Goal: Contribute content: Contribute content

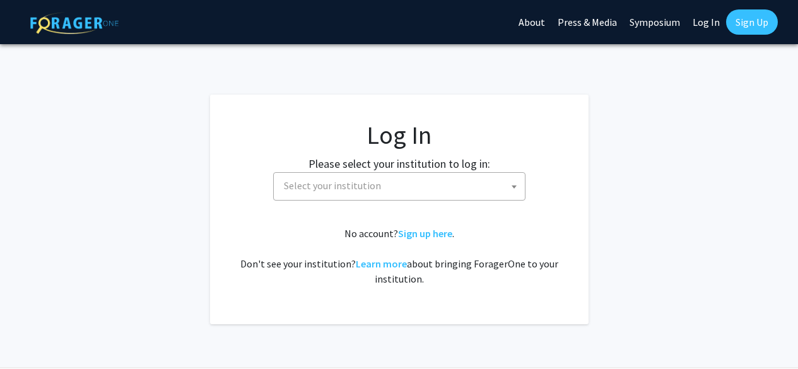
select select
click at [411, 193] on span "Select your institution" at bounding box center [402, 186] width 246 height 26
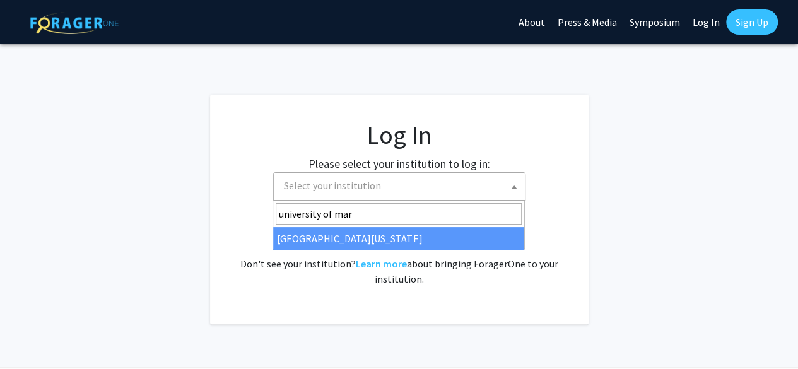
type input "university of mar"
select select "31"
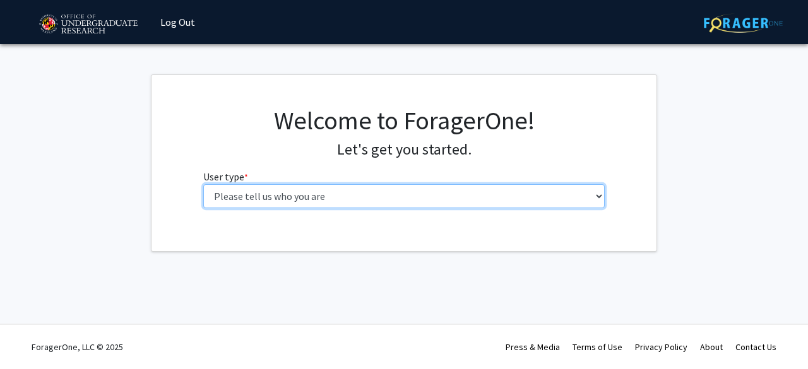
click at [355, 196] on select "Please tell us who you are Undergraduate Student Master's Student Doctoral Cand…" at bounding box center [404, 196] width 402 height 24
select select "4: postDoc"
click at [203, 184] on select "Please tell us who you are Undergraduate Student Master's Student Doctoral Cand…" at bounding box center [404, 196] width 402 height 24
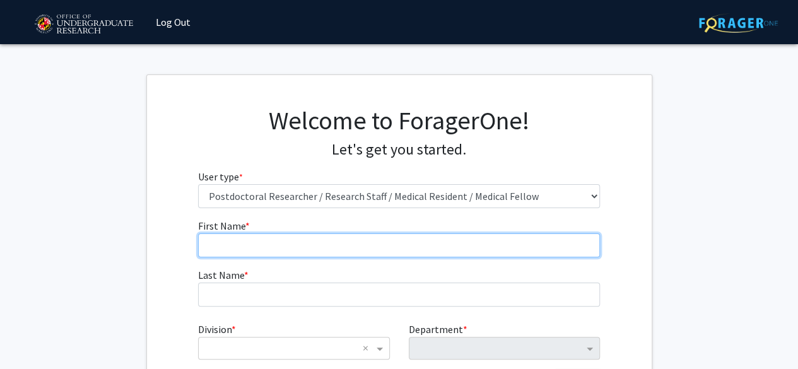
click at [307, 247] on input "First Name * required" at bounding box center [399, 246] width 402 height 24
type input "Sarah"
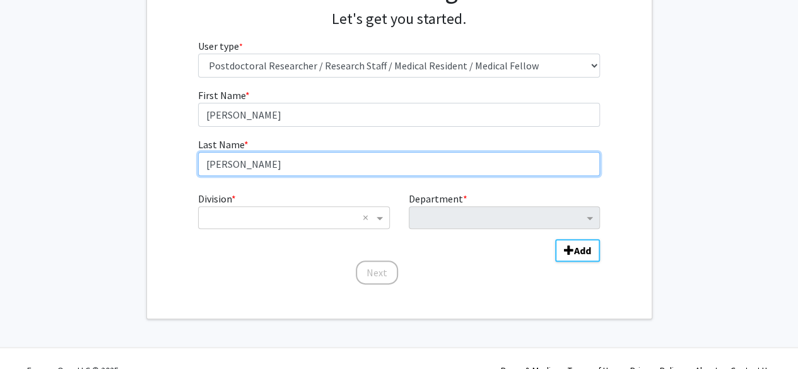
scroll to position [138, 0]
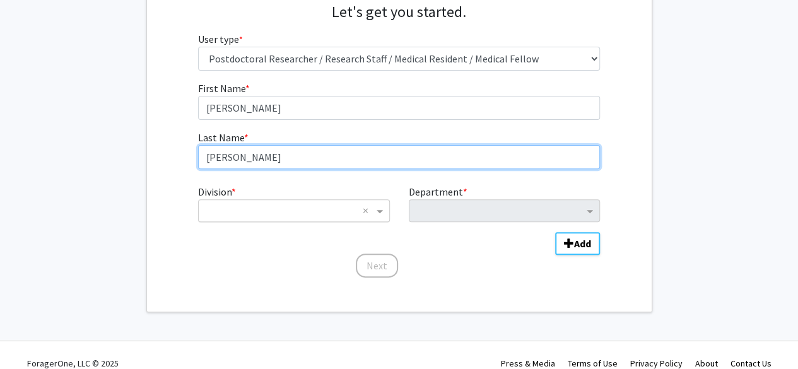
type input "Zimmerman"
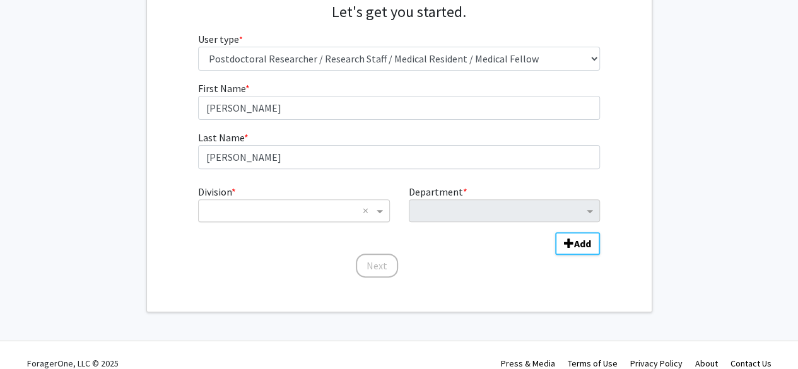
click at [294, 209] on input "Division" at bounding box center [281, 210] width 152 height 15
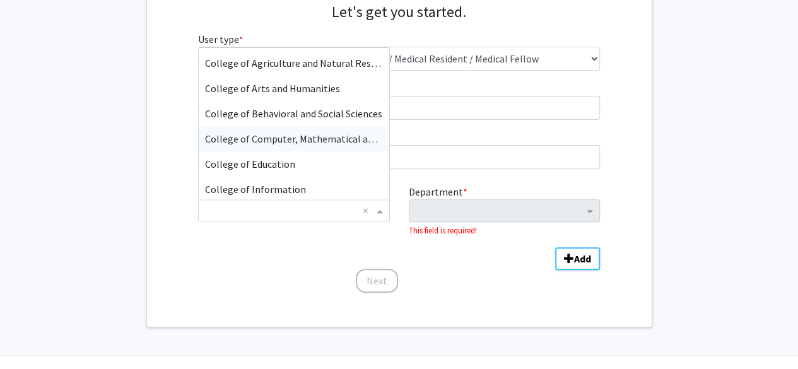
scroll to position [27, 0]
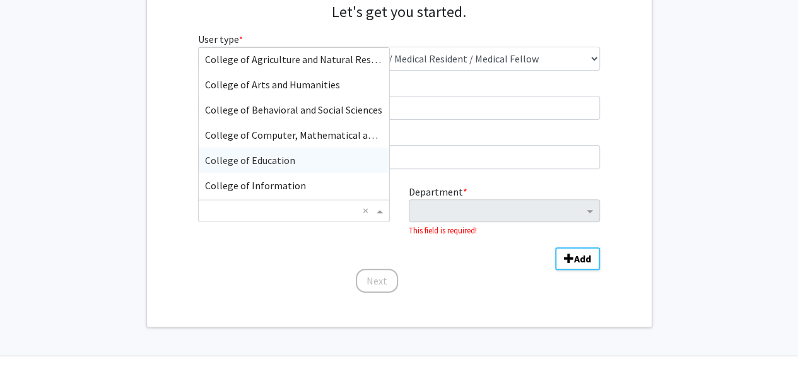
click at [269, 159] on span "College of Education" at bounding box center [250, 160] width 90 height 13
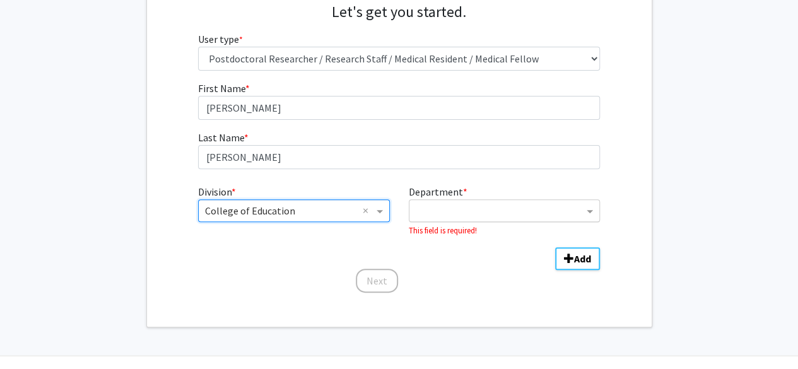
click at [478, 215] on input "Department" at bounding box center [500, 211] width 168 height 15
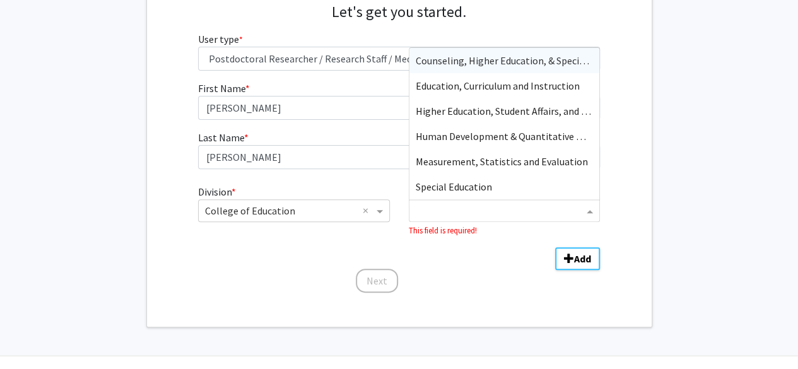
click at [441, 62] on span "Counseling, Higher Education, & Special Education" at bounding box center [524, 60] width 217 height 13
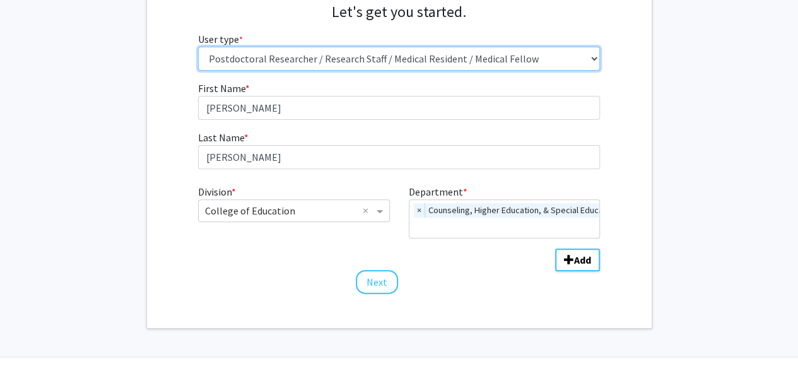
click at [584, 52] on select "Please tell us who you are Undergraduate Student Master's Student Doctoral Cand…" at bounding box center [399, 59] width 402 height 24
select select "3: doc"
click at [198, 47] on select "Please tell us who you are Undergraduate Student Master's Student Doctoral Cand…" at bounding box center [399, 59] width 402 height 24
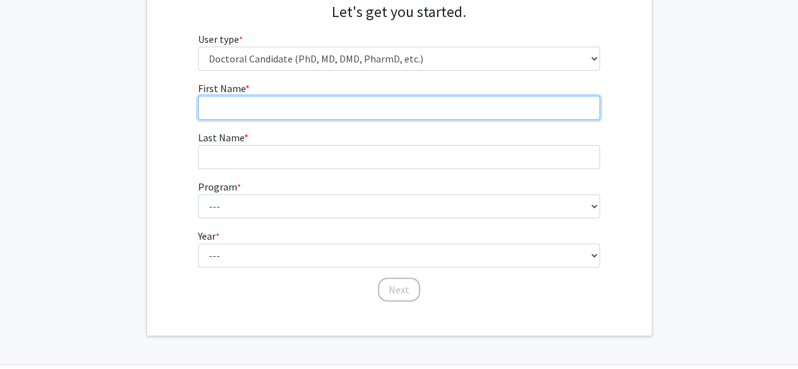
click at [482, 108] on input "First Name * required" at bounding box center [399, 108] width 402 height 24
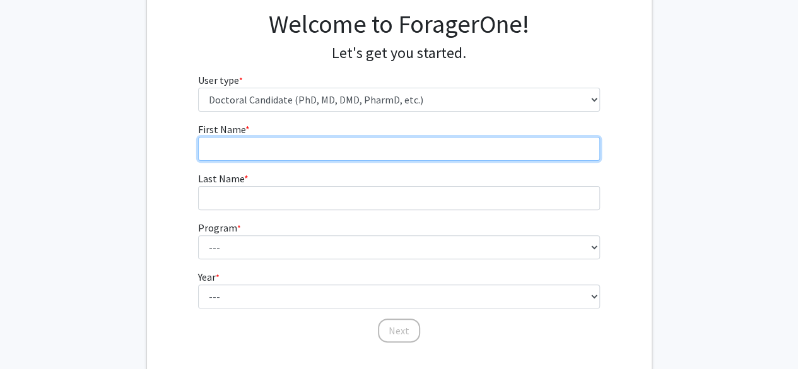
scroll to position [107, 0]
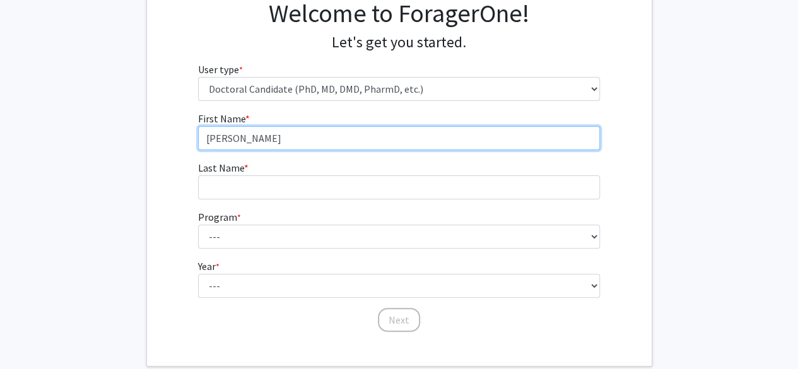
type input "Sarah"
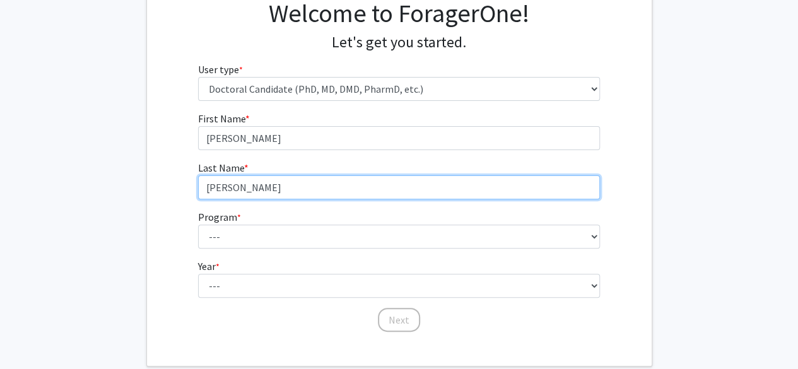
type input "Zimmerman"
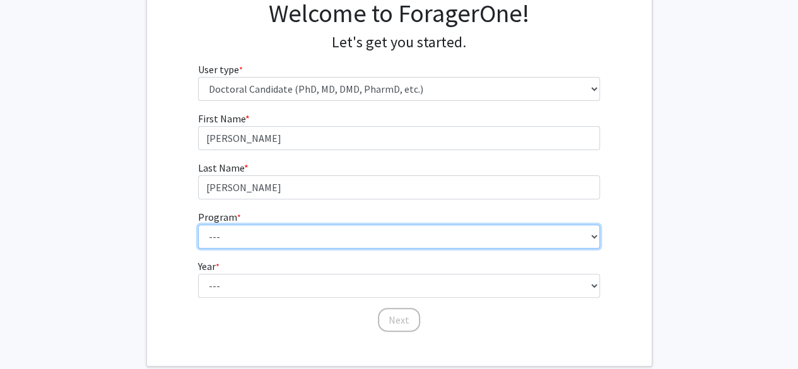
click at [381, 228] on select "--- Aerospace Engineering Agricultural and Resource Economics American Studies …" at bounding box center [399, 237] width 402 height 24
select select "75: 921"
click at [198, 225] on select "--- Aerospace Engineering Agricultural and Resource Economics American Studies …" at bounding box center [399, 237] width 402 height 24
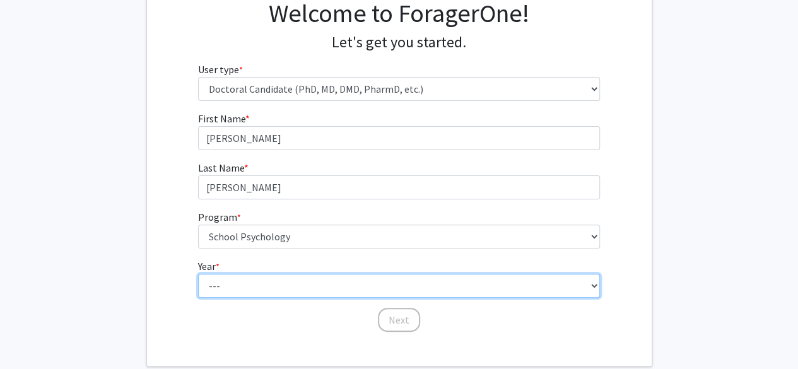
click at [278, 283] on select "--- First Year Second Year Third Year Fourth Year Fifth Year Sixth Year Seventh…" at bounding box center [399, 286] width 402 height 24
select select "3: third_year"
click at [198, 274] on select "--- First Year Second Year Third Year Fourth Year Fifth Year Sixth Year Seventh…" at bounding box center [399, 286] width 402 height 24
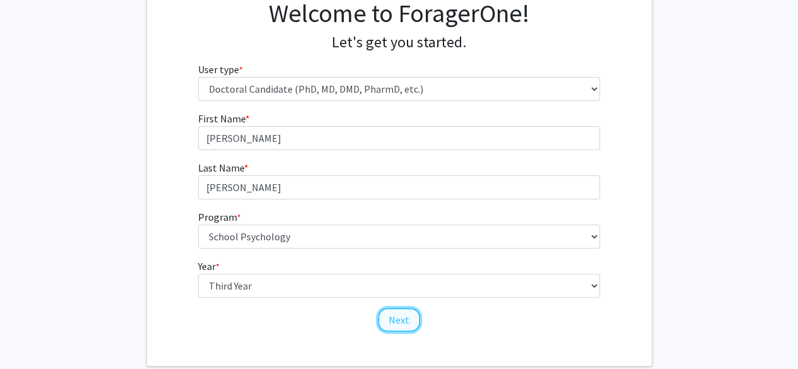
click at [401, 328] on button "Next" at bounding box center [399, 320] width 42 height 24
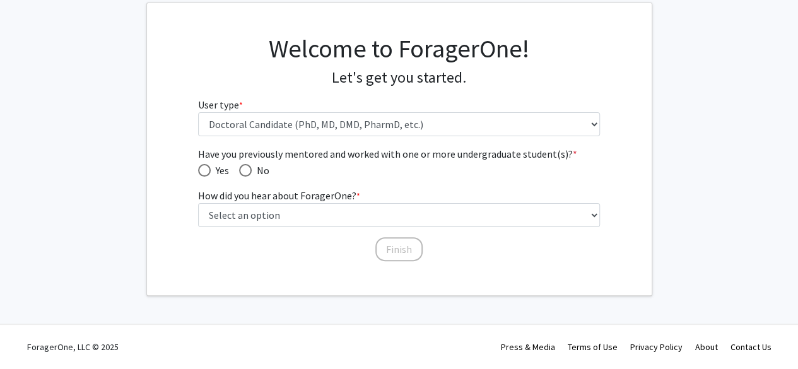
scroll to position [71, 0]
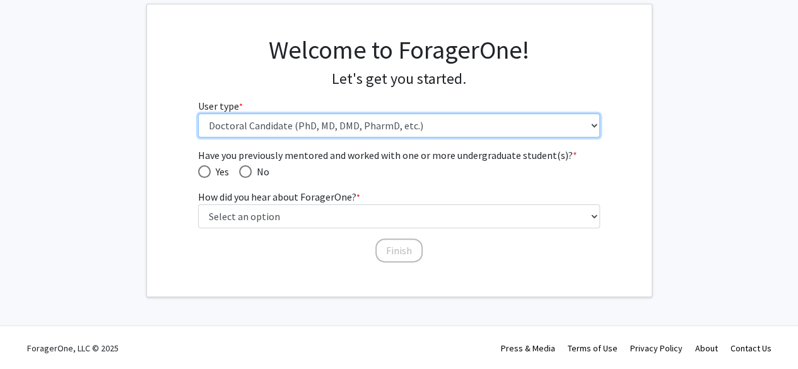
click at [415, 122] on select "Please tell us who you are Undergraduate Student Master's Student Doctoral Cand…" at bounding box center [399, 126] width 402 height 24
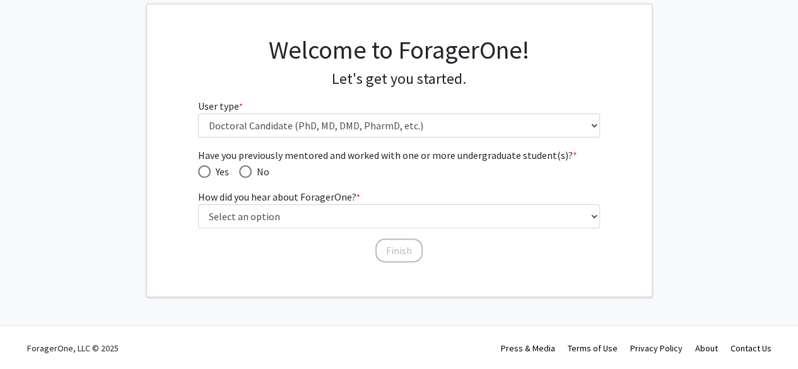
click at [277, 55] on h1 "Welcome to ForagerOne!" at bounding box center [399, 50] width 402 height 30
click at [247, 170] on span "Have you previously mentored and worked with one or more undergraduate student(…" at bounding box center [245, 171] width 13 height 13
click at [247, 170] on input "No" at bounding box center [245, 171] width 13 height 13
radio input "true"
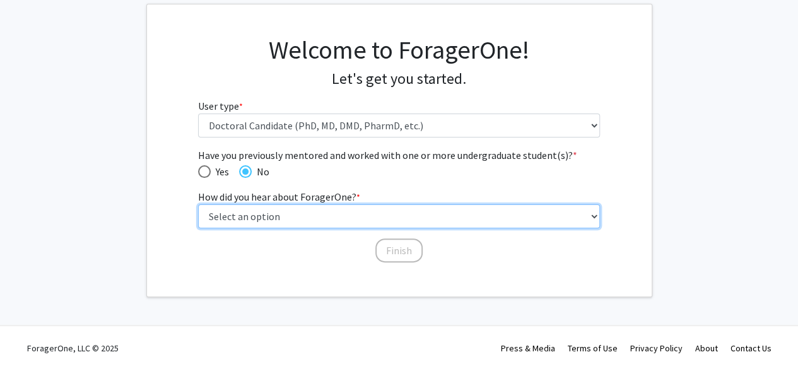
click at [297, 211] on select "Select an option Peer/student recommendation Faculty/staff recommendation Unive…" at bounding box center [399, 216] width 402 height 24
select select "3: university_website"
click at [198, 204] on select "Select an option Peer/student recommendation Faculty/staff recommendation Unive…" at bounding box center [399, 216] width 402 height 24
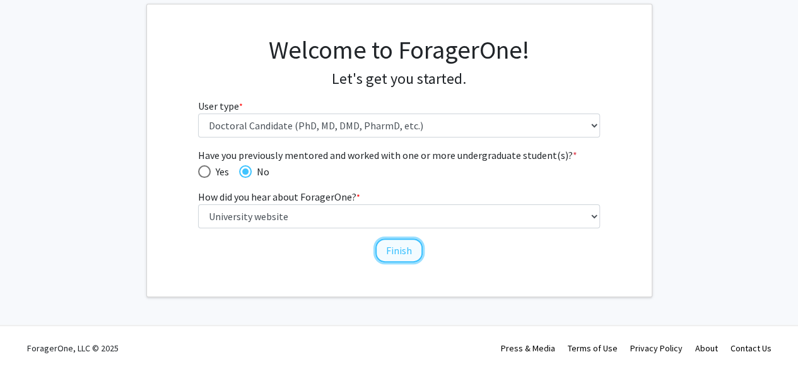
click at [410, 253] on button "Finish" at bounding box center [399, 251] width 47 height 24
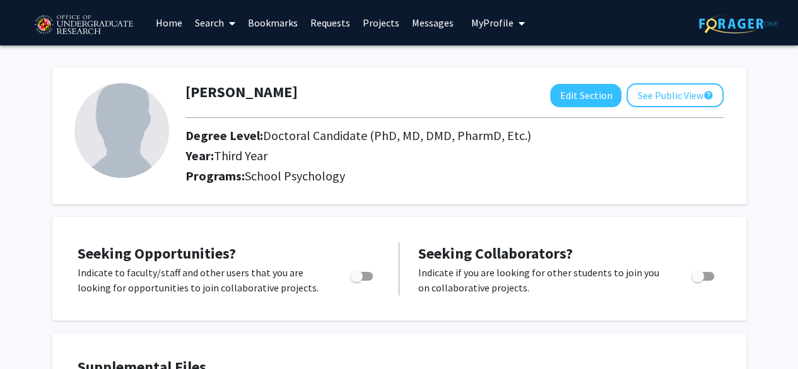
click at [514, 28] on span "My profile dropdown to access profile and logout" at bounding box center [519, 23] width 11 height 44
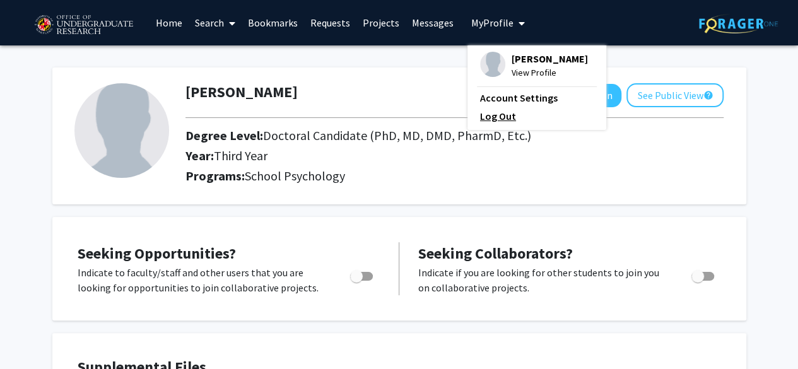
click at [504, 124] on link "Log Out" at bounding box center [537, 116] width 114 height 15
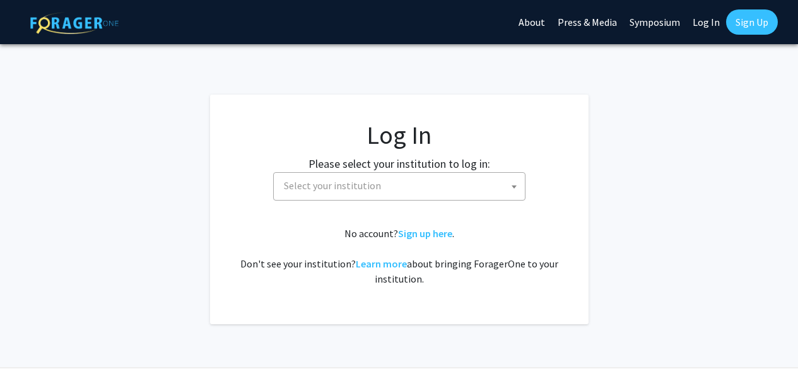
select select
click at [384, 183] on span "Select your institution" at bounding box center [402, 186] width 246 height 26
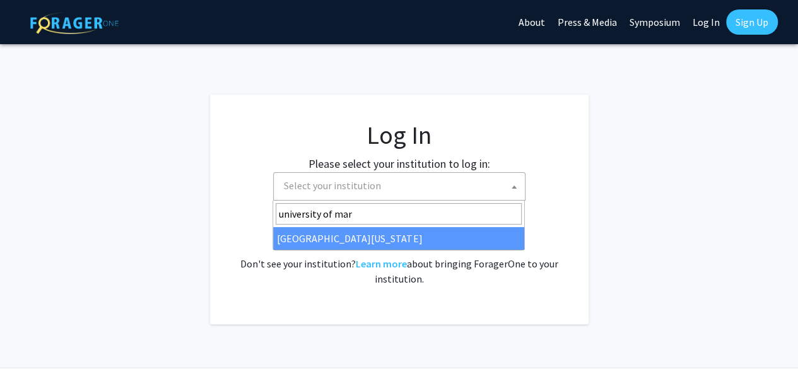
type input "university of mar"
select select "31"
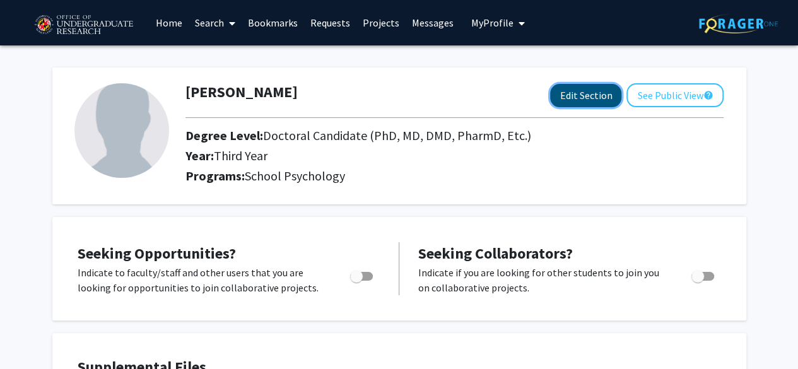
click at [579, 95] on button "Edit Section" at bounding box center [585, 95] width 71 height 23
select select "third_year"
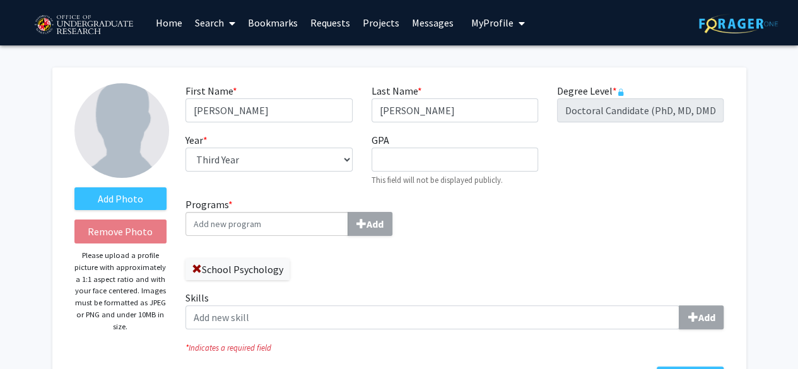
click at [390, 20] on link "Projects" at bounding box center [381, 23] width 49 height 44
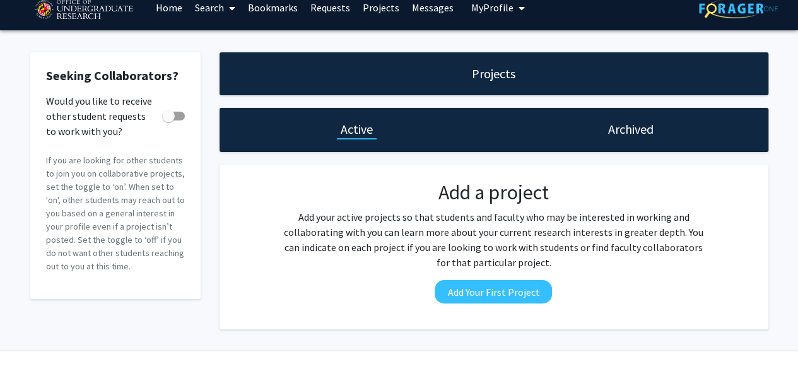
scroll to position [16, 0]
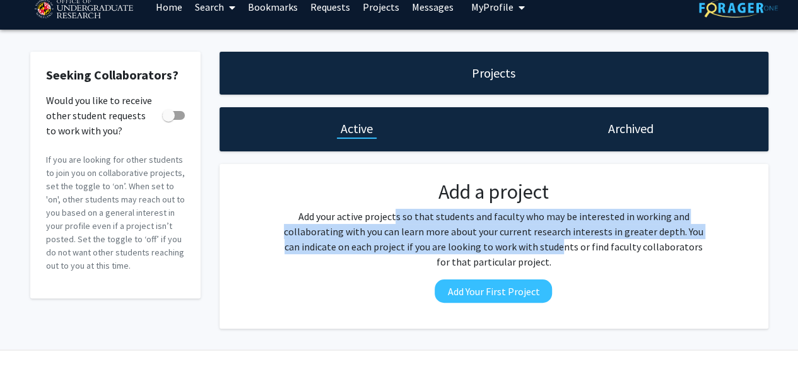
drag, startPoint x: 394, startPoint y: 216, endPoint x: 535, endPoint y: 254, distance: 146.5
click at [535, 254] on p "Add your active projects so that students and faculty who may be interested in …" at bounding box center [494, 239] width 428 height 61
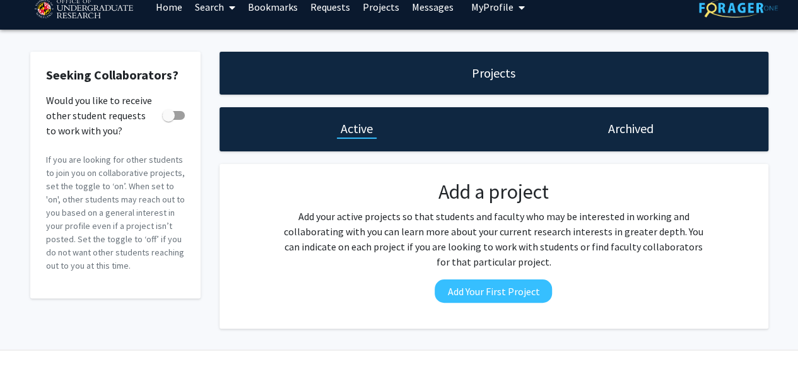
click at [326, 215] on p "Add your active projects so that students and faculty who may be interested in …" at bounding box center [494, 239] width 428 height 61
drag, startPoint x: 90, startPoint y: 160, endPoint x: 121, endPoint y: 267, distance: 111.2
click at [121, 267] on p "If you are looking for other students to join you on collaborative projects, se…" at bounding box center [115, 212] width 139 height 119
click at [154, 268] on p "If you are looking for other students to join you on collaborative projects, se…" at bounding box center [115, 212] width 139 height 119
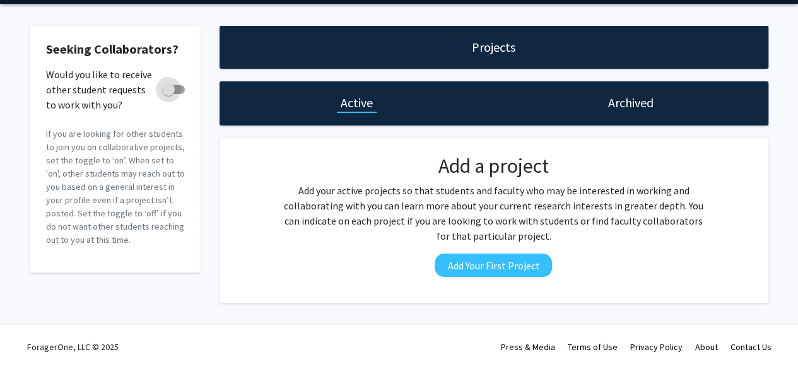
click at [169, 94] on span at bounding box center [168, 89] width 13 height 13
click at [169, 94] on input "Would you like to receive other student requests to work with you?" at bounding box center [168, 94] width 1 height 1
checkbox input "true"
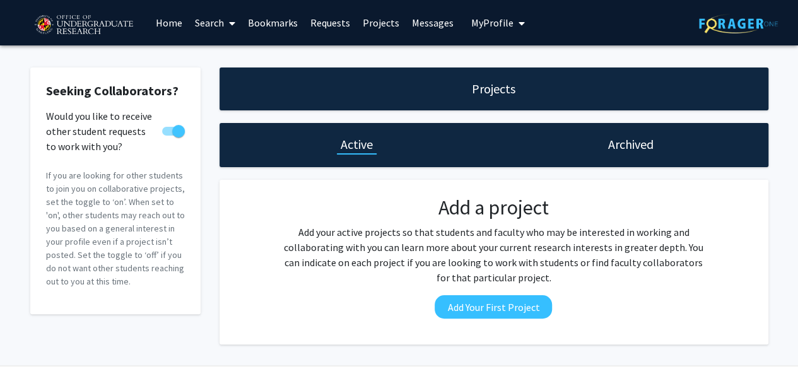
click at [327, 25] on link "Requests" at bounding box center [330, 23] width 52 height 44
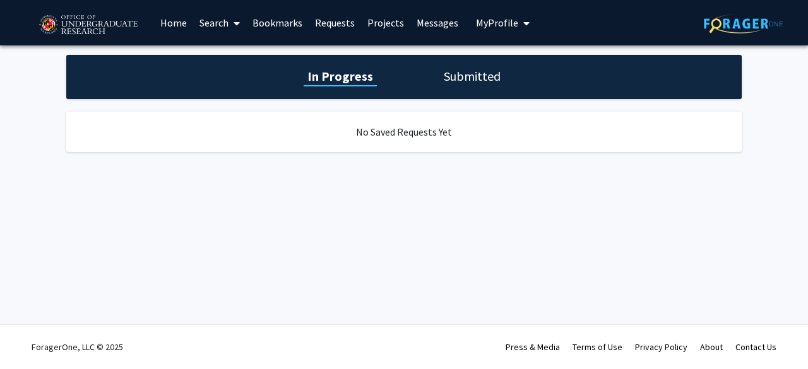
click at [386, 22] on link "Projects" at bounding box center [385, 23] width 49 height 44
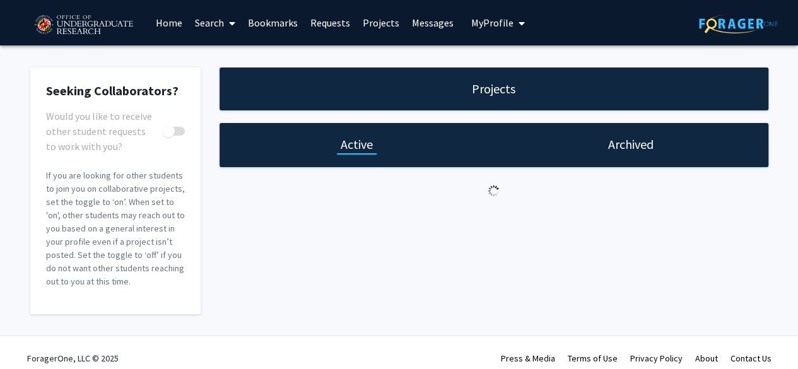
checkbox input "true"
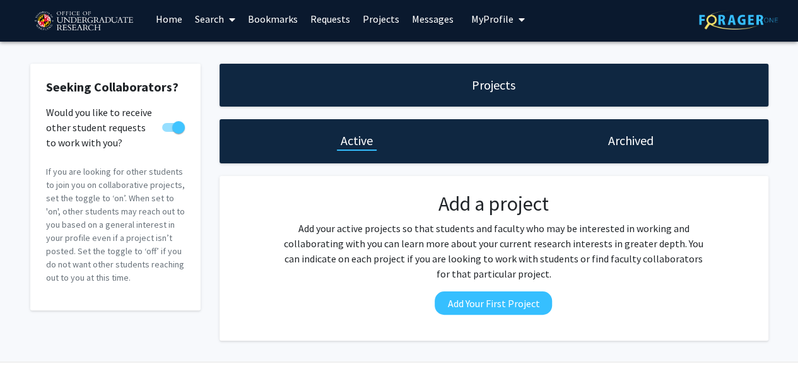
scroll to position [42, 0]
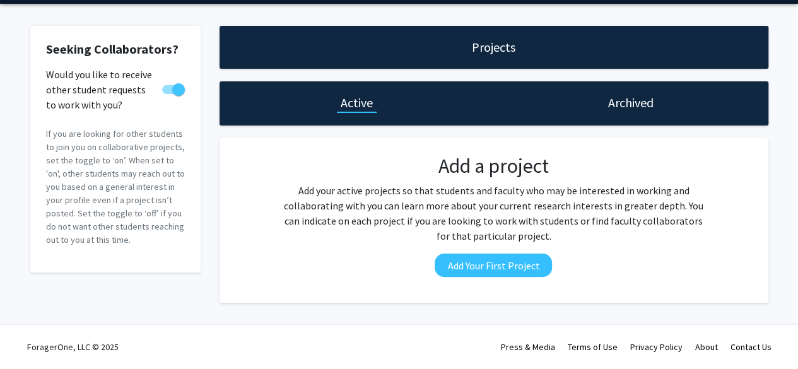
drag, startPoint x: 408, startPoint y: 188, endPoint x: 543, endPoint y: 237, distance: 143.5
click at [543, 237] on p "Add your active projects so that students and faculty who may be interested in …" at bounding box center [494, 213] width 428 height 61
click at [574, 237] on p "Add your active projects so that students and faculty who may be interested in …" at bounding box center [494, 213] width 428 height 61
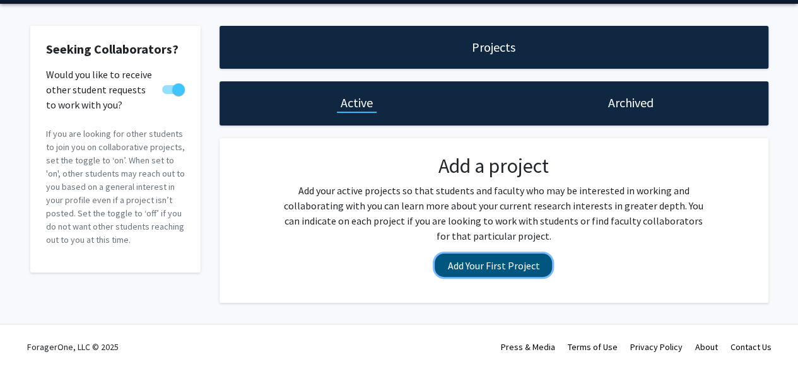
click at [505, 268] on button "Add Your First Project" at bounding box center [493, 265] width 117 height 23
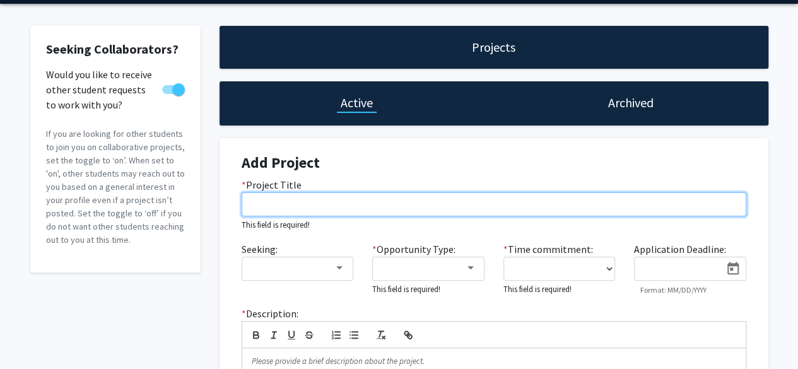
click at [348, 203] on input "* Project Title" at bounding box center [494, 204] width 505 height 24
paste input "Supporting Immigrant Students (SIS) Study"
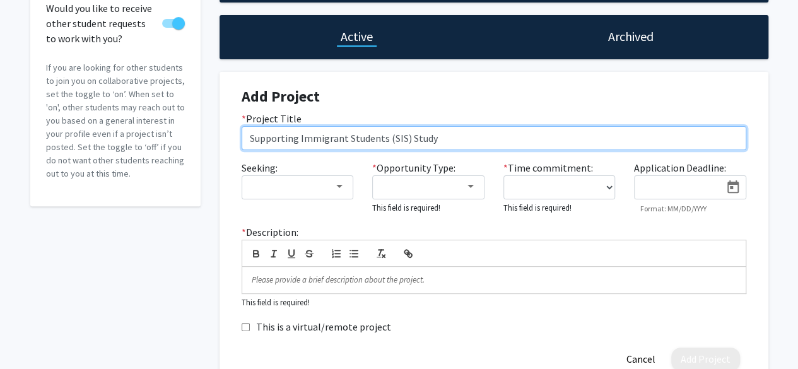
scroll to position [109, 0]
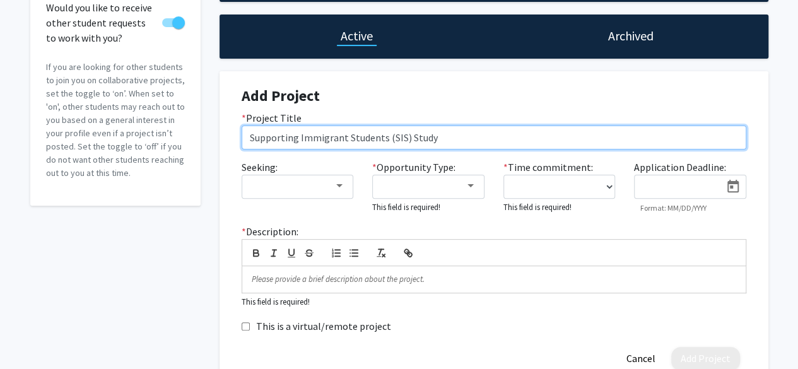
type input "Supporting Immigrant Students (SIS) Study"
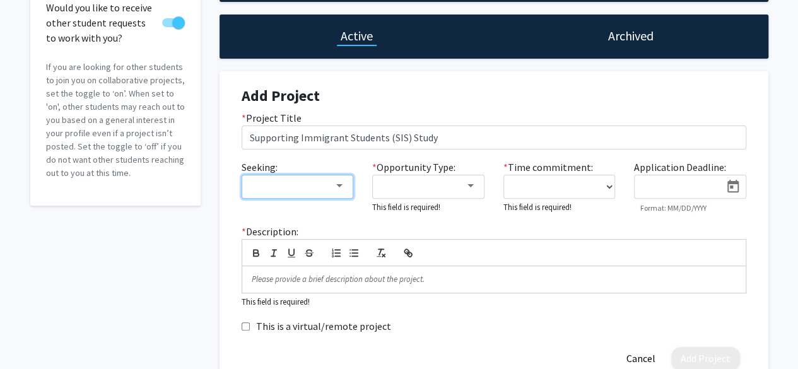
click at [309, 190] on div at bounding box center [292, 186] width 85 height 15
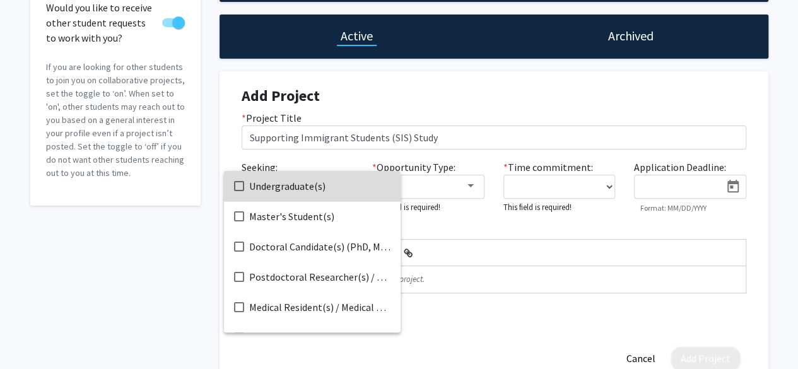
click at [340, 189] on span "Undergraduate(s)" at bounding box center [319, 186] width 141 height 30
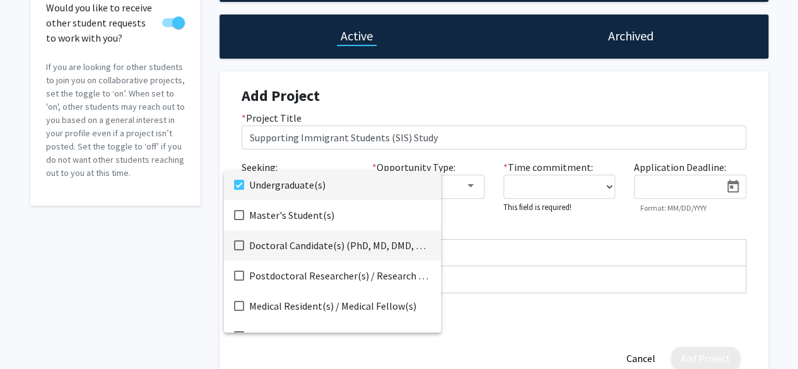
scroll to position [20, 0]
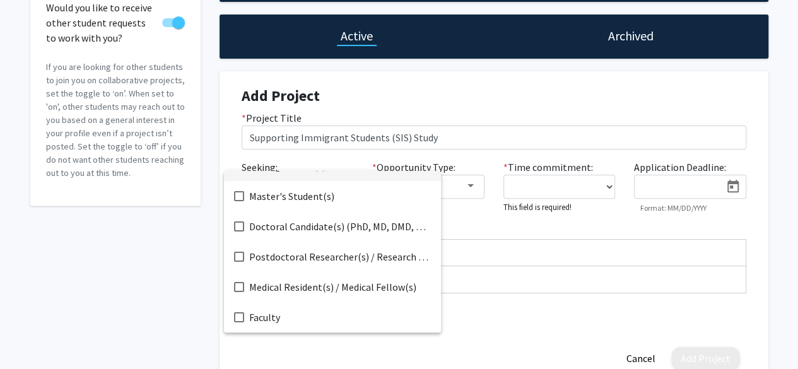
click at [470, 184] on div at bounding box center [399, 184] width 798 height 369
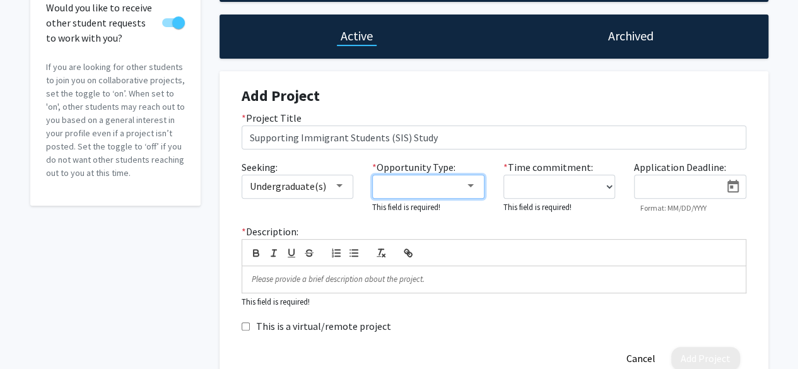
click at [470, 187] on div at bounding box center [471, 185] width 6 height 3
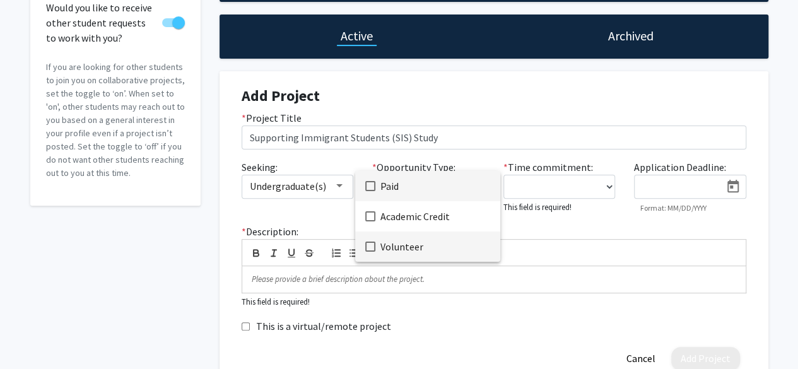
click at [369, 247] on mat-pseudo-checkbox at bounding box center [370, 247] width 10 height 10
click at [587, 182] on div at bounding box center [399, 184] width 798 height 369
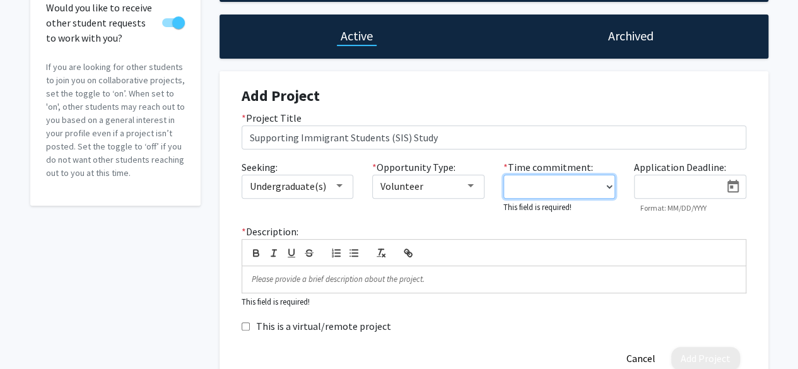
click at [603, 186] on select "0 - 5 hours/week 5 - 10 hours/week 10 - 15 hours/week 15 - 20 hours/week 20 - 3…" at bounding box center [560, 187] width 112 height 24
click at [626, 217] on div "Seeking: Undergraduate(s) * Opportunity Type: Volunteer * Time commitment: 0 - …" at bounding box center [494, 192] width 524 height 64
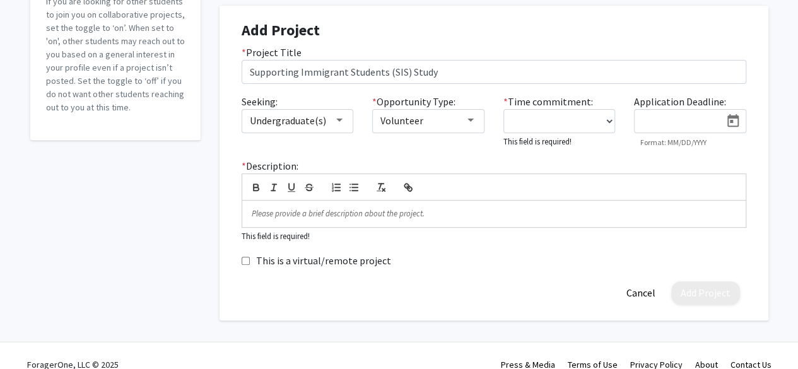
scroll to position [174, 0]
click at [590, 124] on select "0 - 5 hours/week 5 - 10 hours/week 10 - 15 hours/week 15 - 20 hours/week 20 - 3…" at bounding box center [560, 122] width 112 height 24
select select "0 - 5"
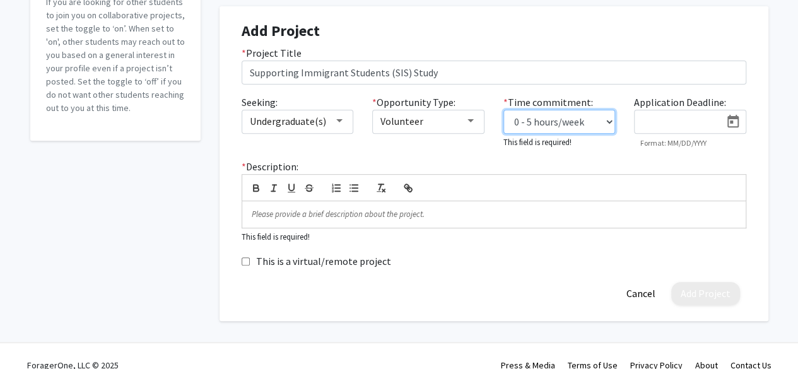
click at [504, 110] on select "0 - 5 hours/week 5 - 10 hours/week 10 - 15 hours/week 15 - 20 hours/week 20 - 3…" at bounding box center [560, 122] width 112 height 24
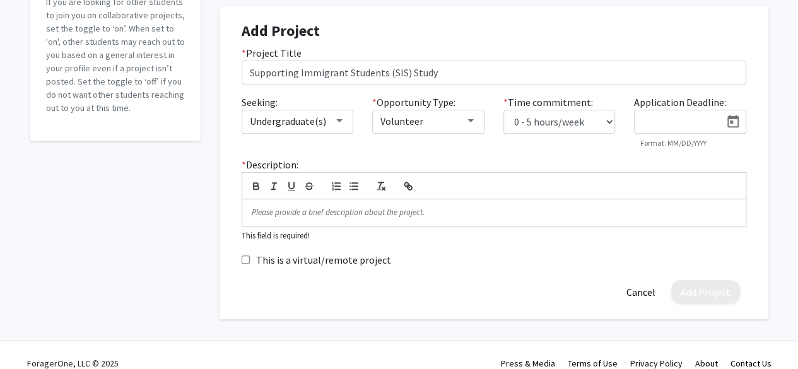
click at [679, 124] on input at bounding box center [681, 122] width 80 height 11
click at [730, 124] on icon "Open calendar" at bounding box center [733, 121] width 15 height 15
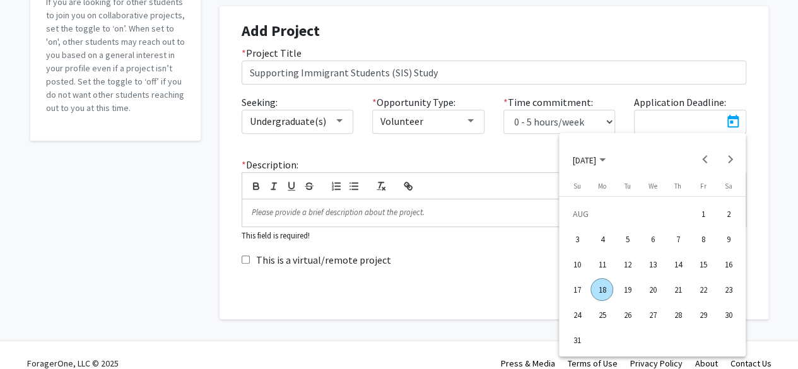
click at [622, 100] on div at bounding box center [399, 184] width 798 height 369
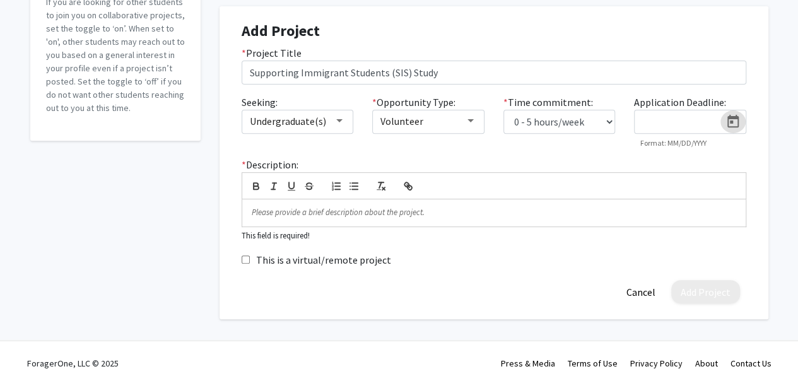
click at [533, 146] on div "* Time commitment: 0 - 5 hours/week 5 - 10 hours/week 10 - 15 hours/week 15 - 2…" at bounding box center [559, 121] width 131 height 53
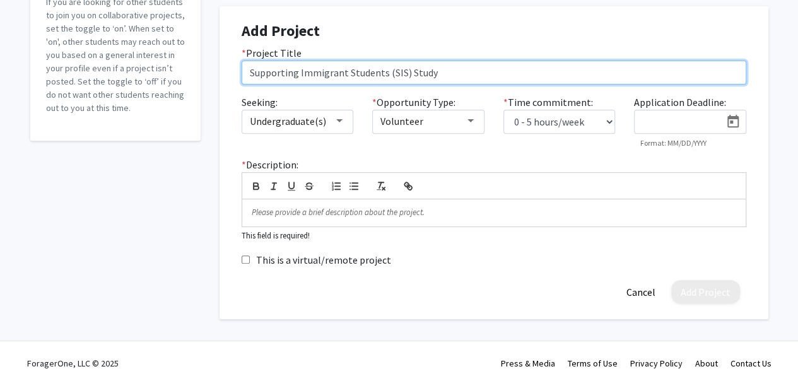
click at [321, 76] on input "Supporting Immigrant Students (SIS) Study" at bounding box center [494, 73] width 505 height 24
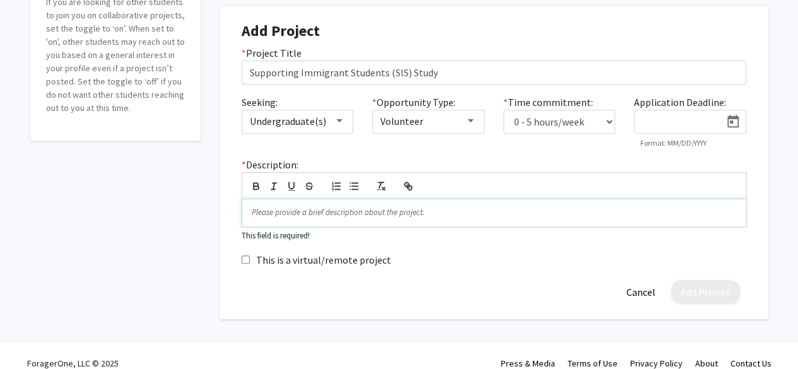
click at [434, 213] on p at bounding box center [494, 212] width 485 height 11
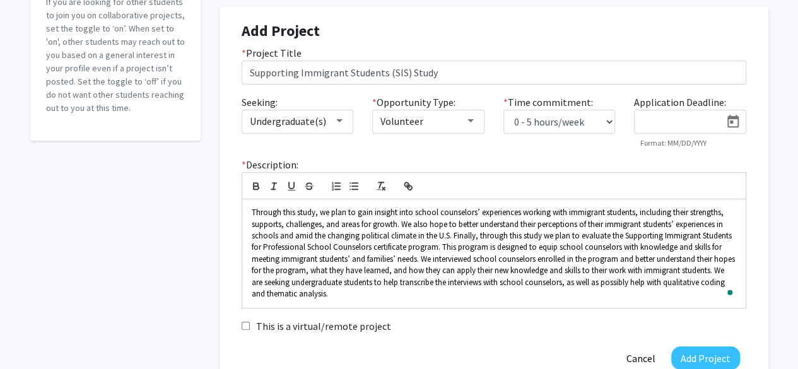
click at [485, 341] on form "Add Project * Project Title Supporting Immigrant Students (SIS) Study Seeking: …" at bounding box center [494, 196] width 505 height 348
